Goal: Use online tool/utility: Use online tool/utility

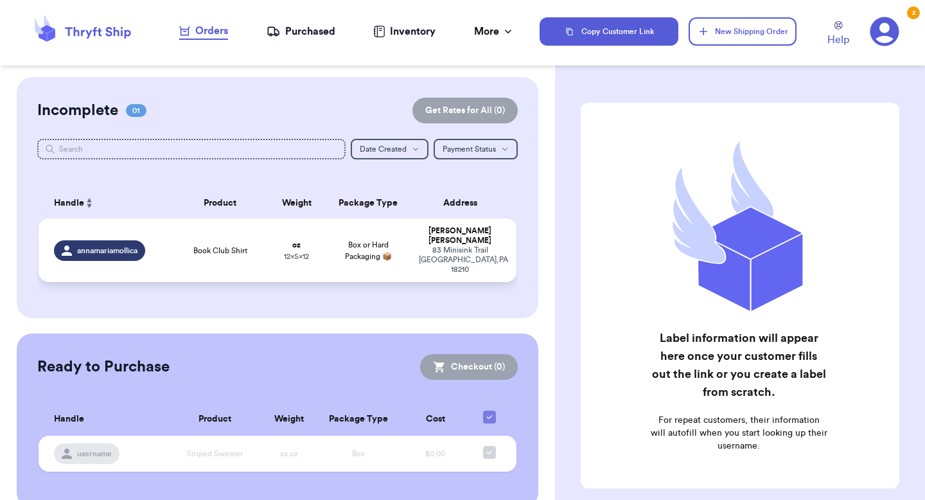
click at [192, 250] on td "Book Club Shirt" at bounding box center [220, 250] width 96 height 64
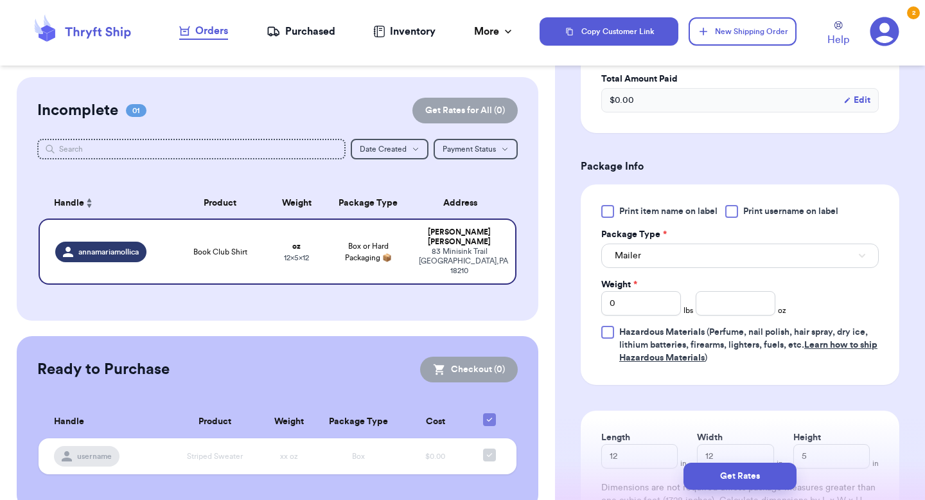
scroll to position [410, 0]
click at [726, 311] on input "number" at bounding box center [735, 302] width 80 height 24
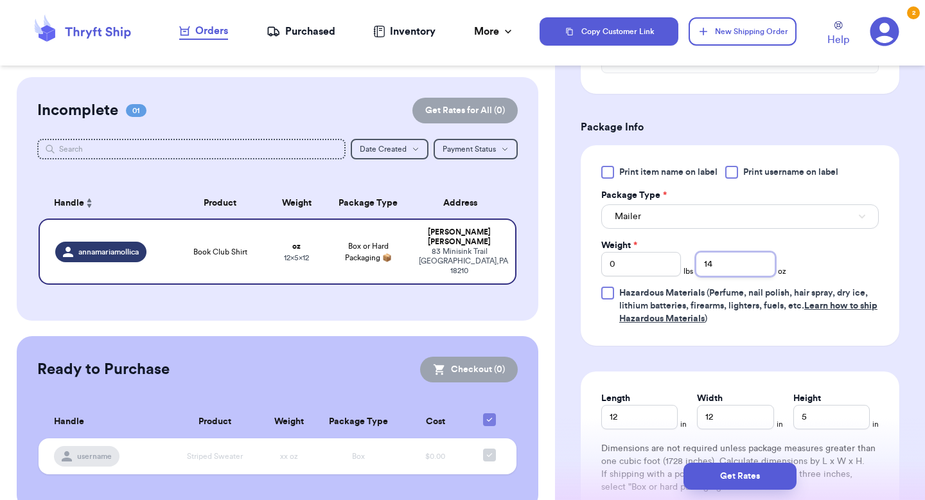
scroll to position [456, 0]
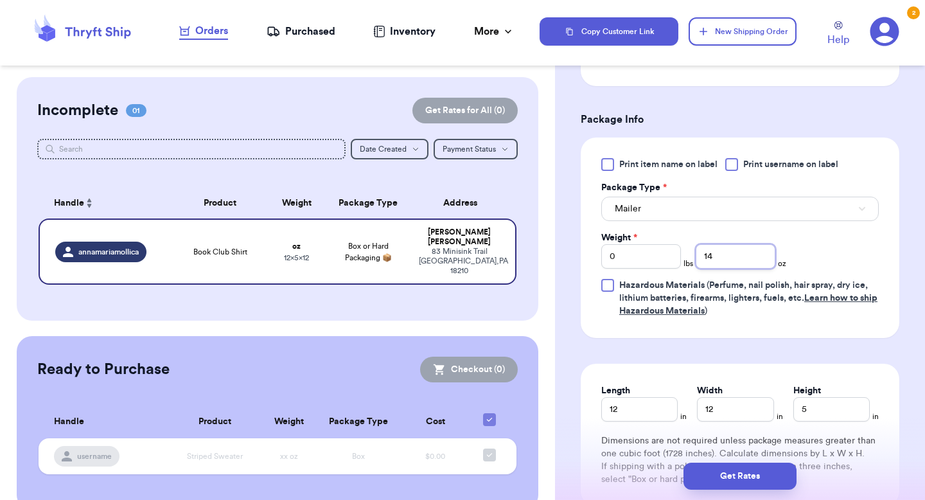
type input "14"
click at [654, 415] on input "12" at bounding box center [639, 409] width 76 height 24
type input "13"
click at [726, 409] on input "12" at bounding box center [735, 409] width 76 height 24
type input "10"
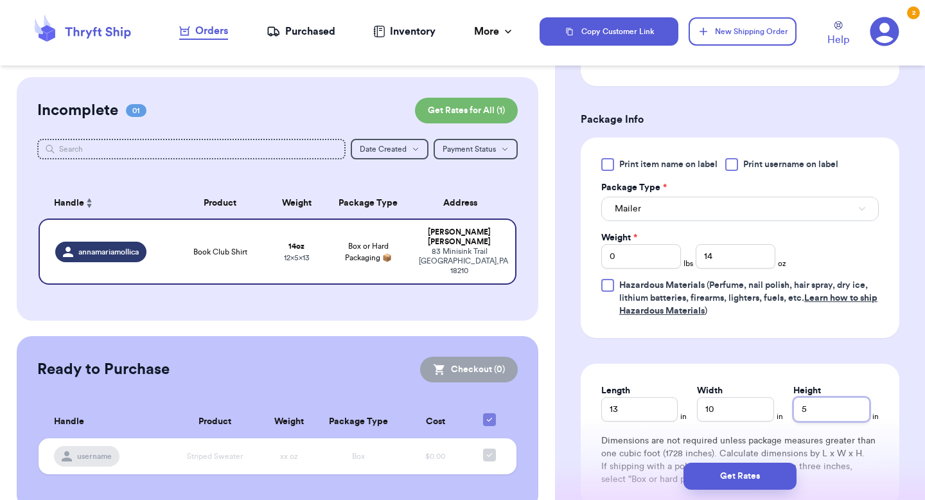
click at [812, 413] on input "5" at bounding box center [831, 409] width 76 height 24
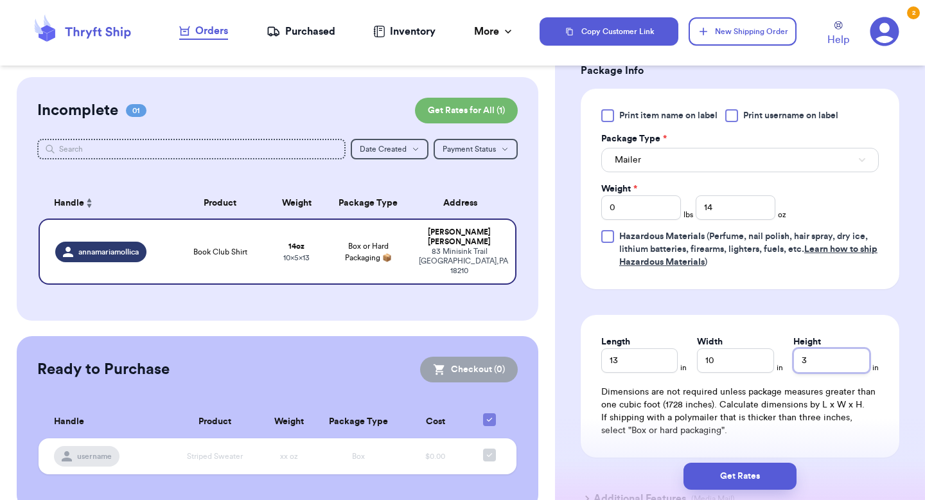
scroll to position [510, 0]
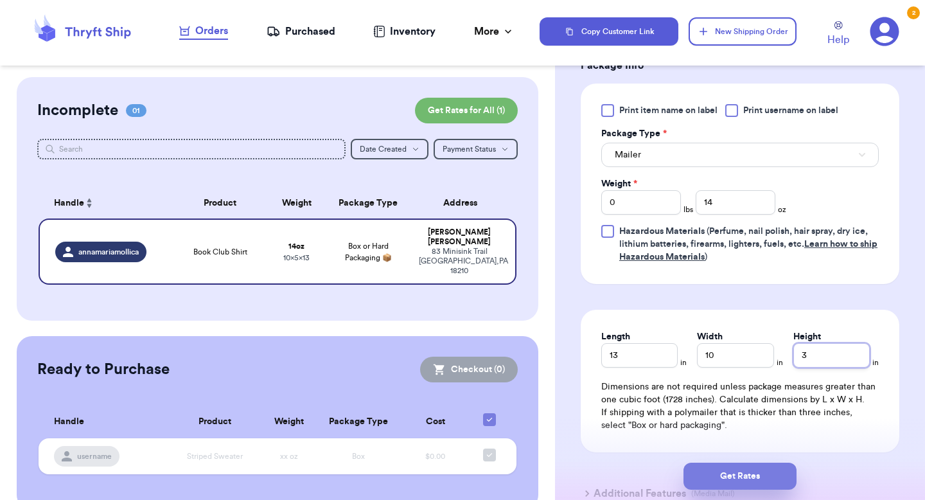
type input "3"
click at [721, 479] on button "Get Rates" at bounding box center [739, 475] width 113 height 27
